Goal: Transaction & Acquisition: Purchase product/service

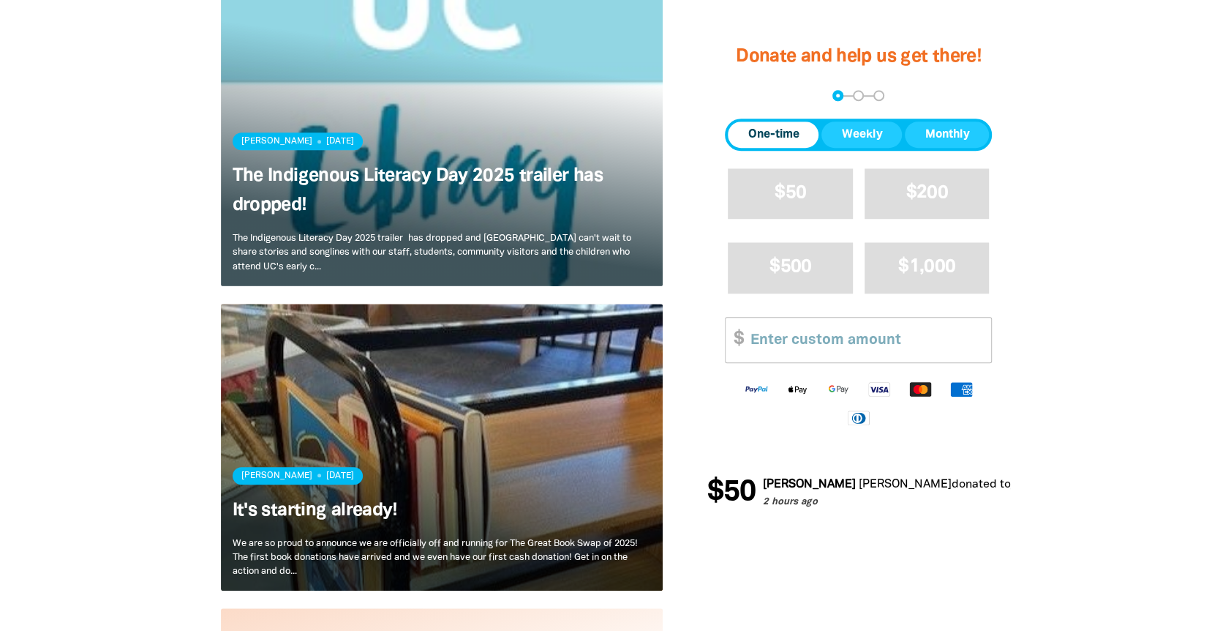
scroll to position [878, 0]
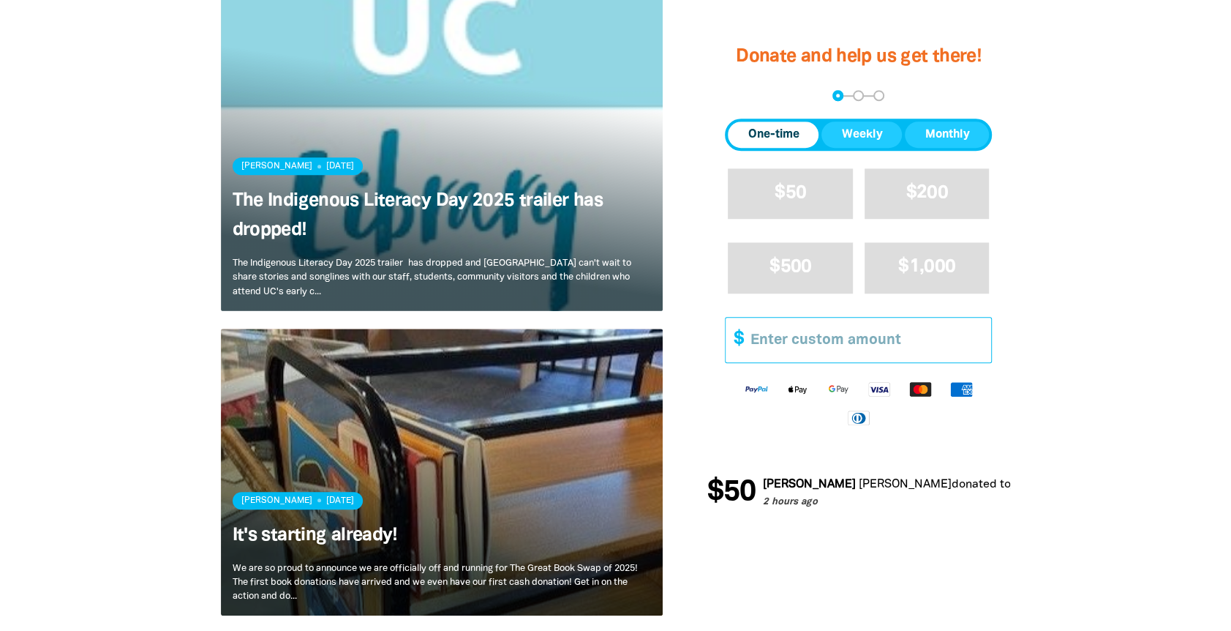
click at [816, 334] on input "Other Amount" at bounding box center [865, 339] width 251 height 45
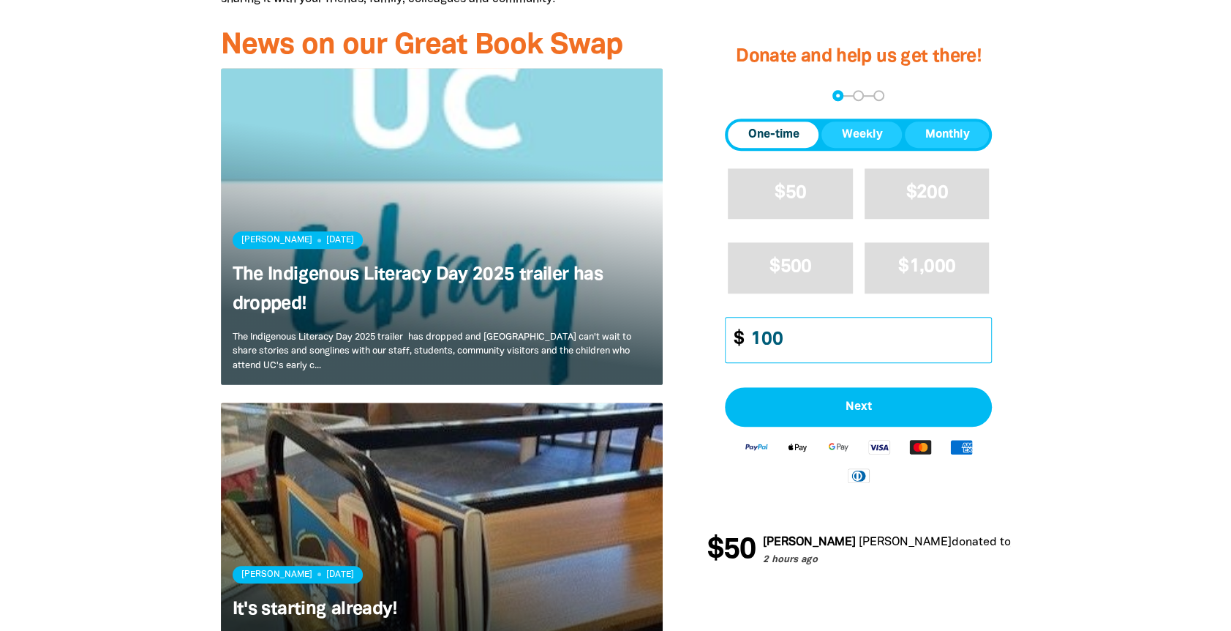
scroll to position [658, 0]
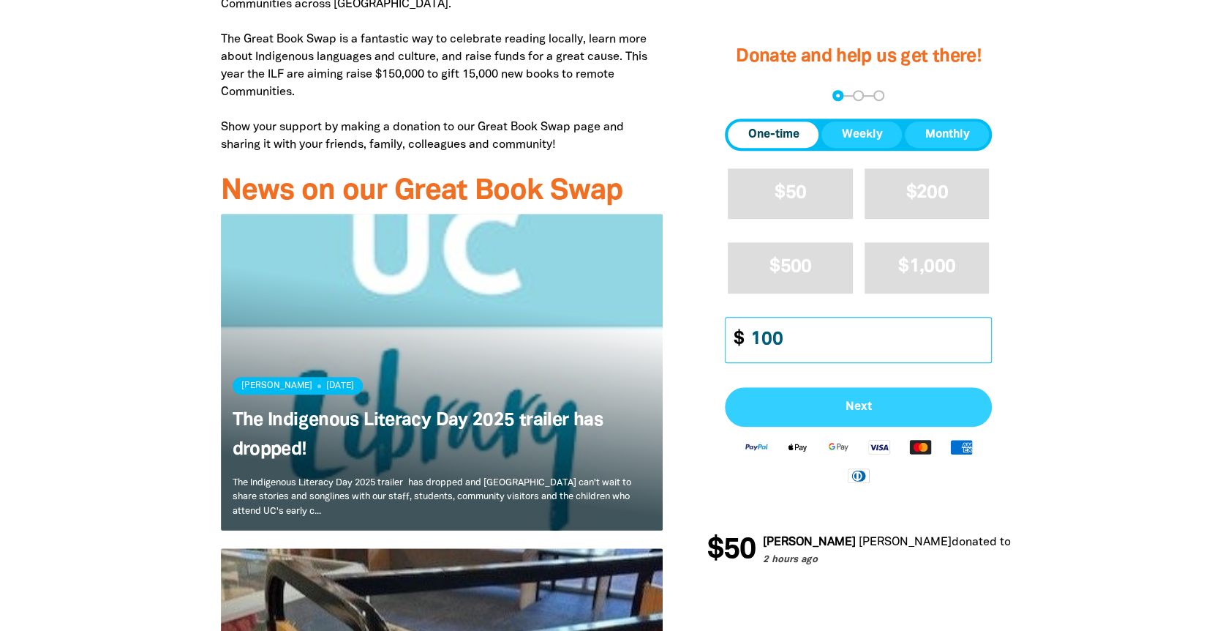
type input "100"
click at [823, 404] on span "Next" at bounding box center [858, 407] width 235 height 12
select select "AU"
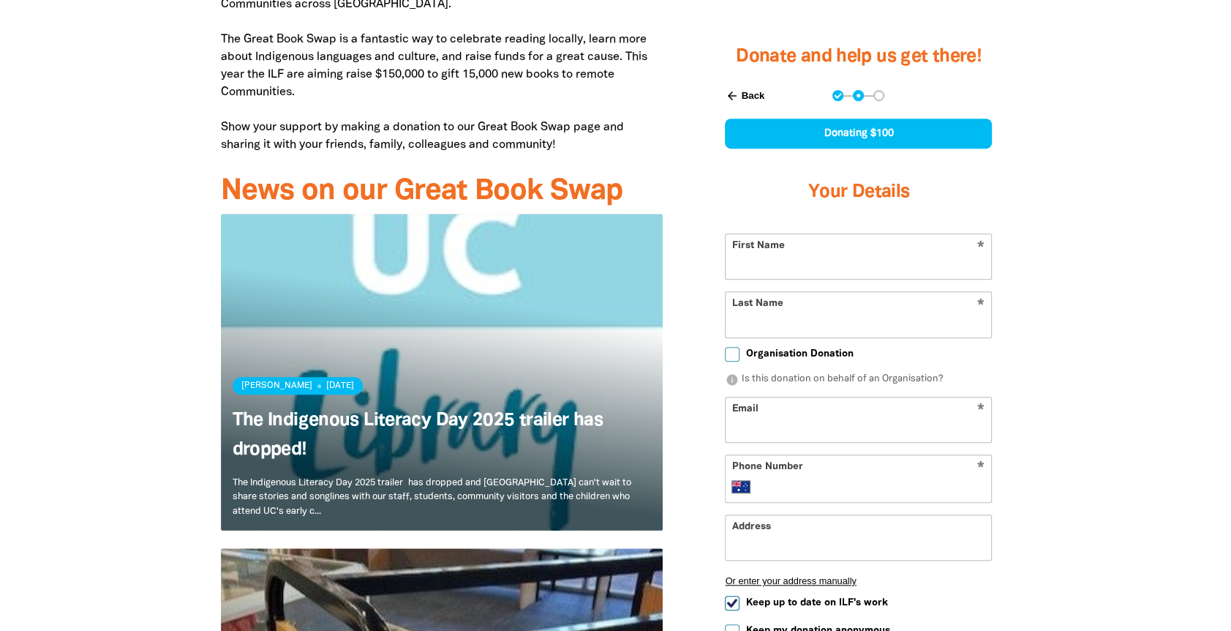
click at [805, 293] on input "Last Name" at bounding box center [859, 315] width 266 height 45
type input "[PERSON_NAME]"
type input "[PERSON_NAME][EMAIL_ADDRESS][PERSON_NAME][DOMAIN_NAME]"
type input "[PHONE_NUMBER]"
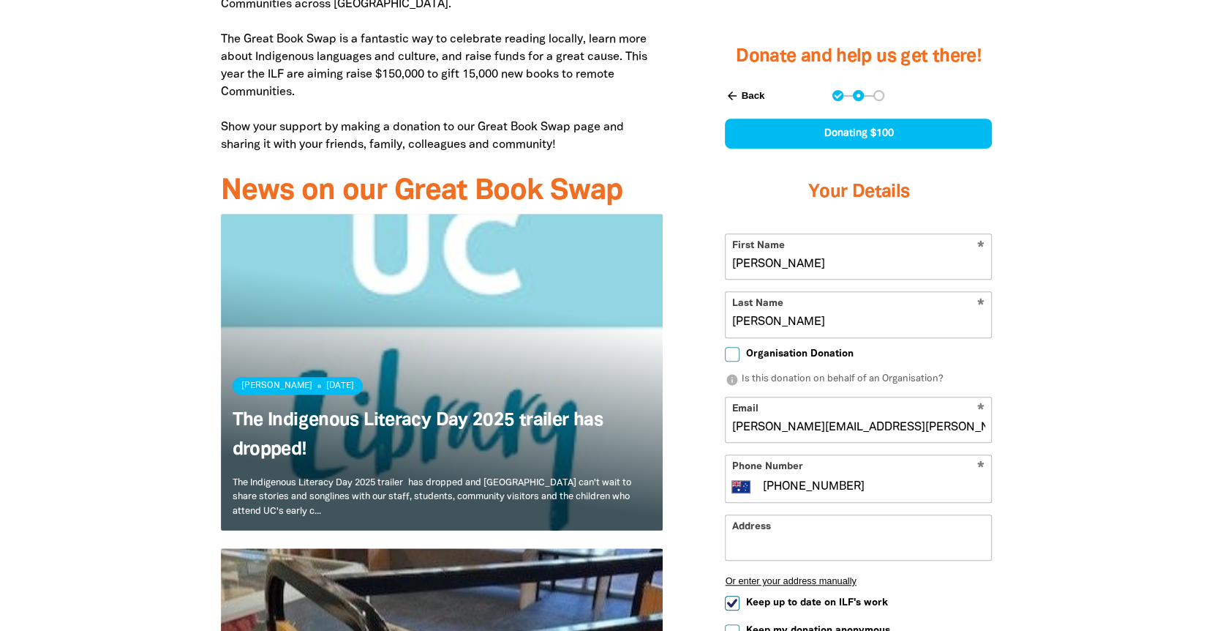
type input "[STREET_ADDRESS][PERSON_NAME]"
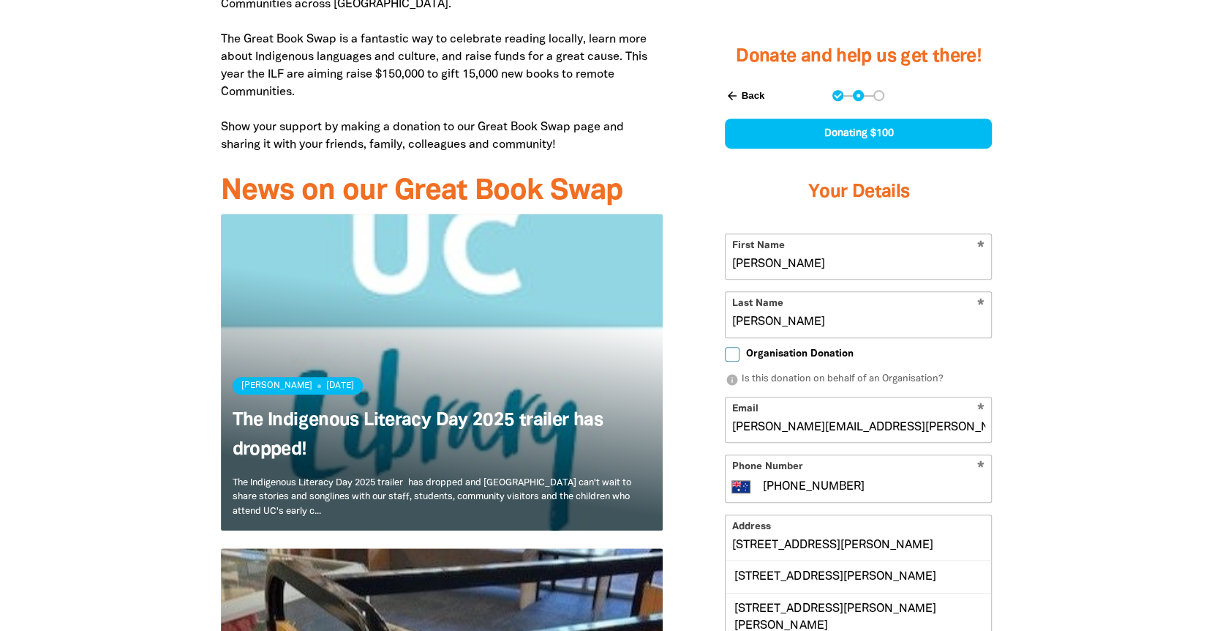
click at [872, 486] on input "[PHONE_NUMBER]" at bounding box center [873, 487] width 224 height 18
type input "+61 2"
type input "0418 896 483"
click at [921, 531] on input "[STREET_ADDRESS][PERSON_NAME]" at bounding box center [859, 537] width 266 height 45
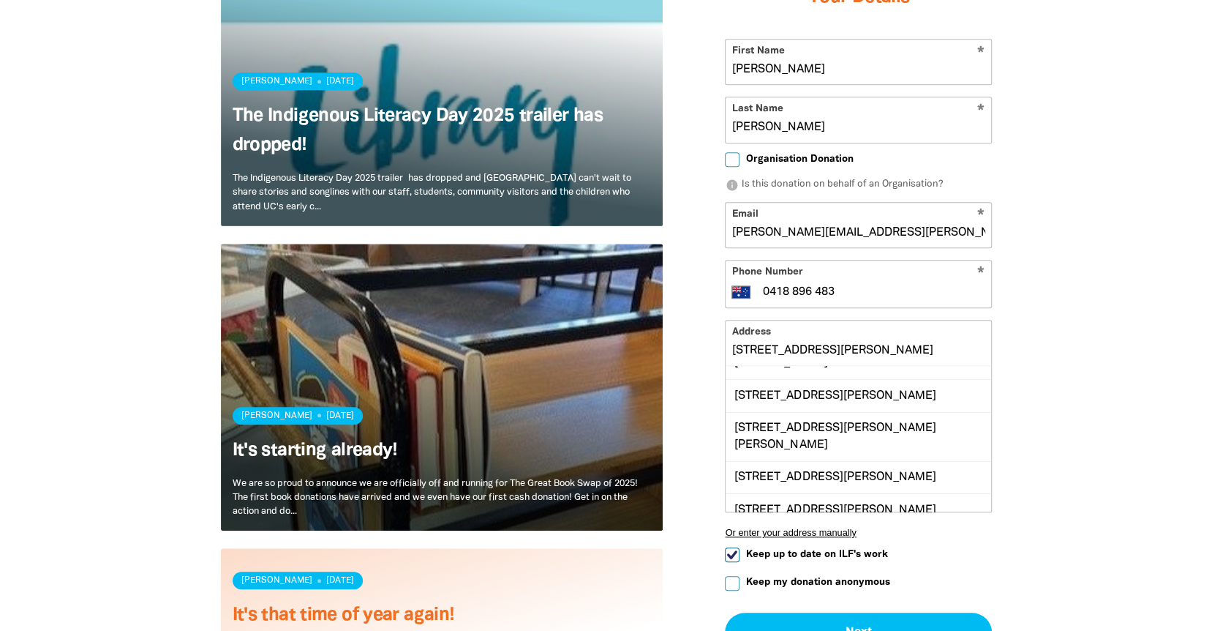
scroll to position [1097, 0]
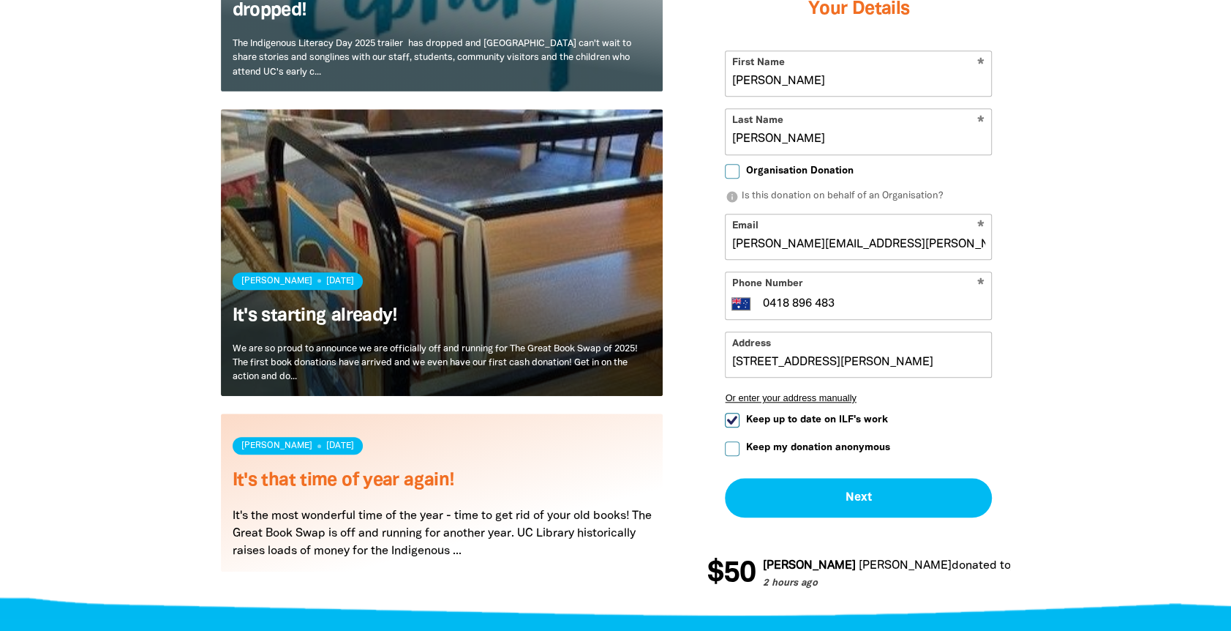
click at [722, 416] on div "arrow_back Back Step 1 Step 2 Step 3 Donating $100 Your Details * First Name [P…" at bounding box center [859, 212] width 304 height 647
click at [733, 417] on input "Keep up to date on ILF's work" at bounding box center [732, 420] width 15 height 15
checkbox input "false"
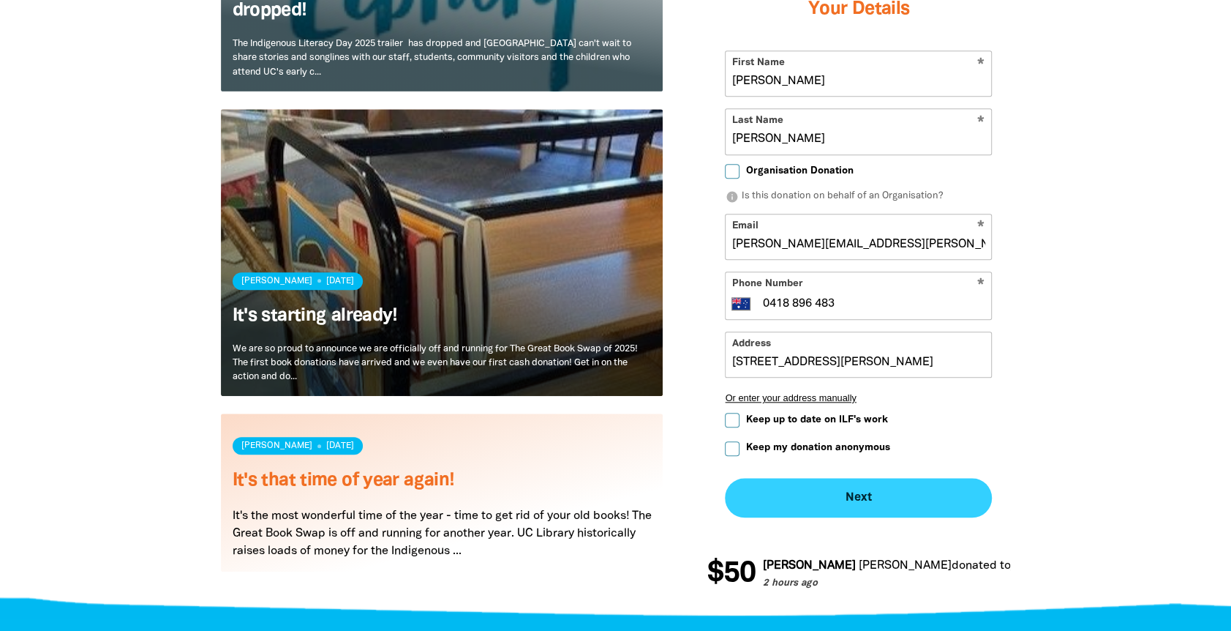
click at [853, 497] on button "Next chevron_right" at bounding box center [858, 498] width 267 height 40
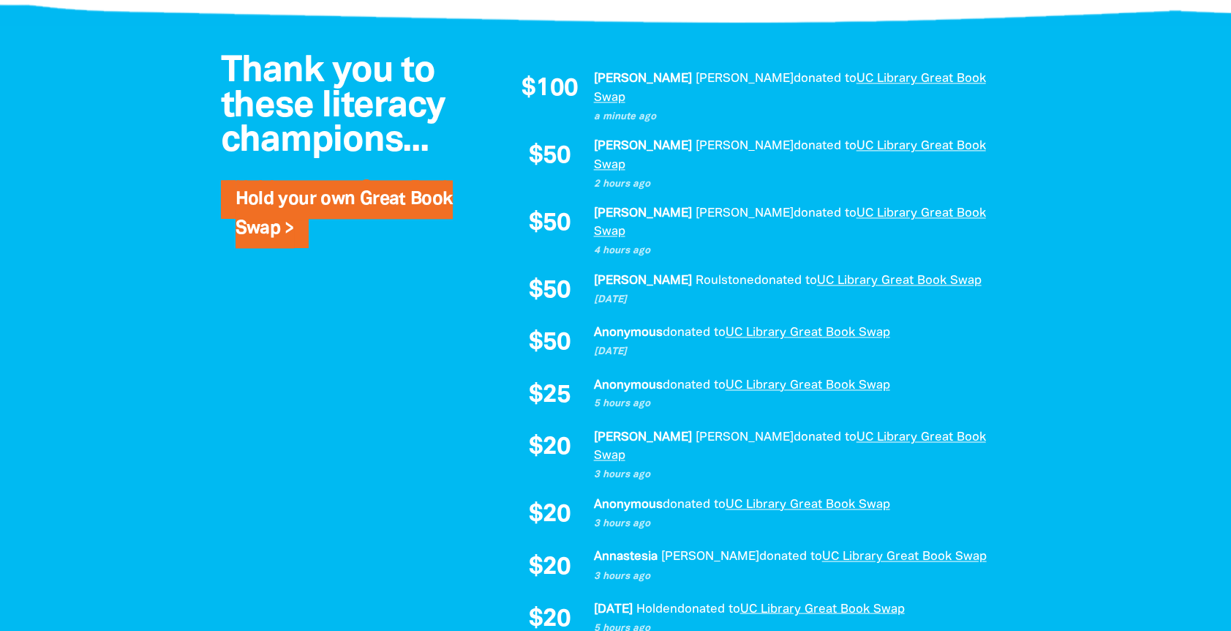
scroll to position [1549, 0]
